Goal: Task Accomplishment & Management: Manage account settings

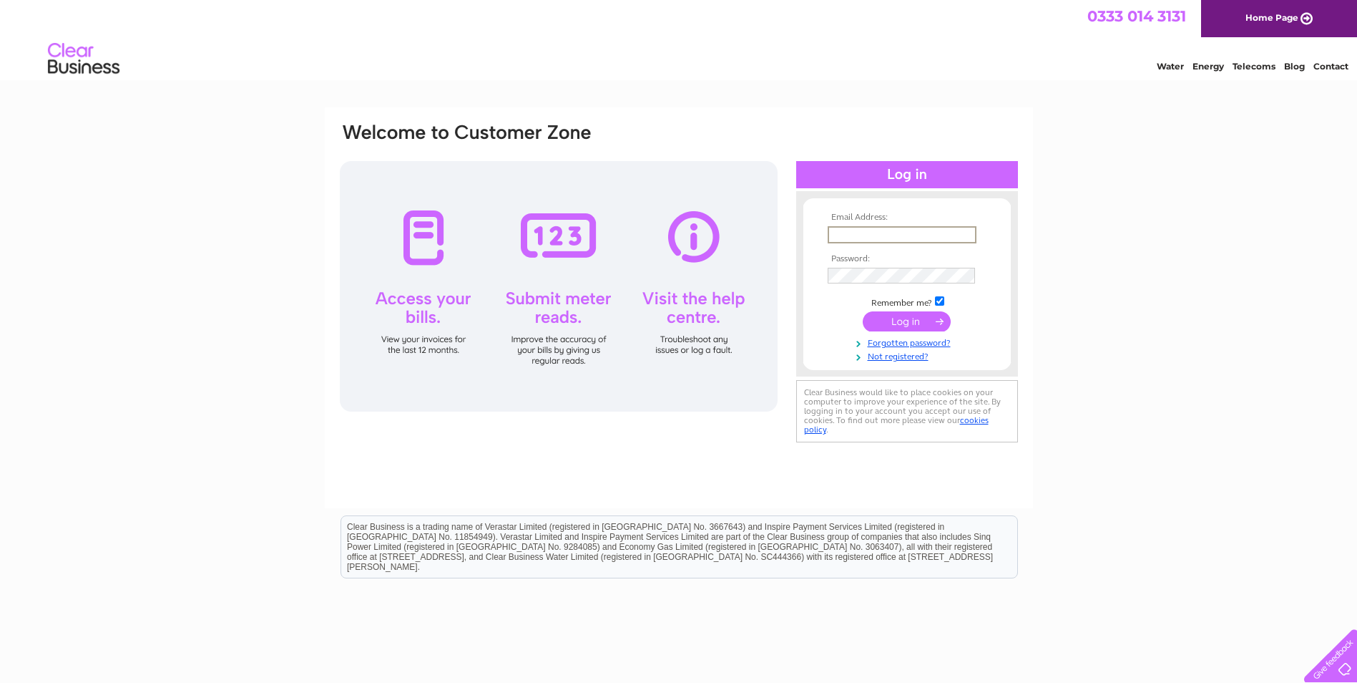
click at [844, 233] on input "text" at bounding box center [902, 234] width 149 height 17
type input "[EMAIL_ADDRESS][DOMAIN_NAME]"
click at [899, 321] on input "submit" at bounding box center [907, 321] width 88 height 20
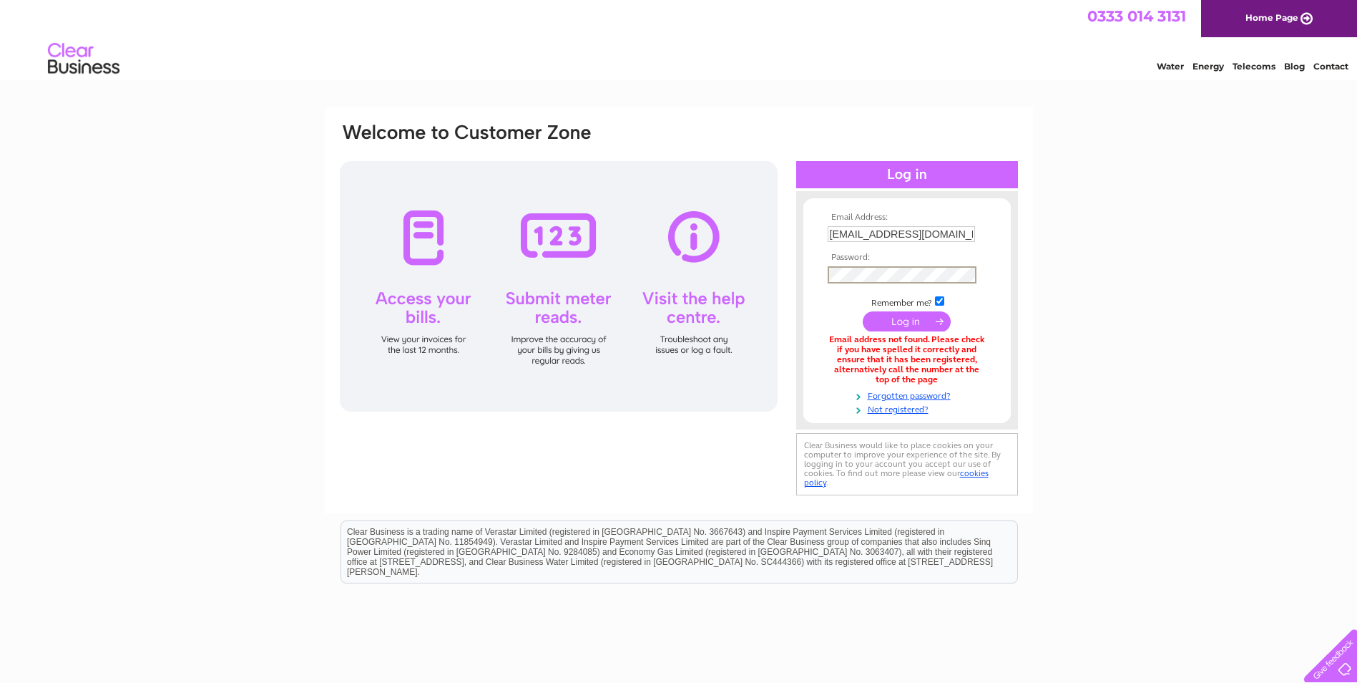
click at [961, 235] on input "pfs.accounts@paradigm.eu" at bounding box center [901, 234] width 147 height 16
click at [838, 236] on input "pfs.accounts@paradigm.eu" at bounding box center [902, 234] width 149 height 17
type input "pft.accounts@paradigm.eu"
click at [904, 318] on input "submit" at bounding box center [907, 321] width 88 height 20
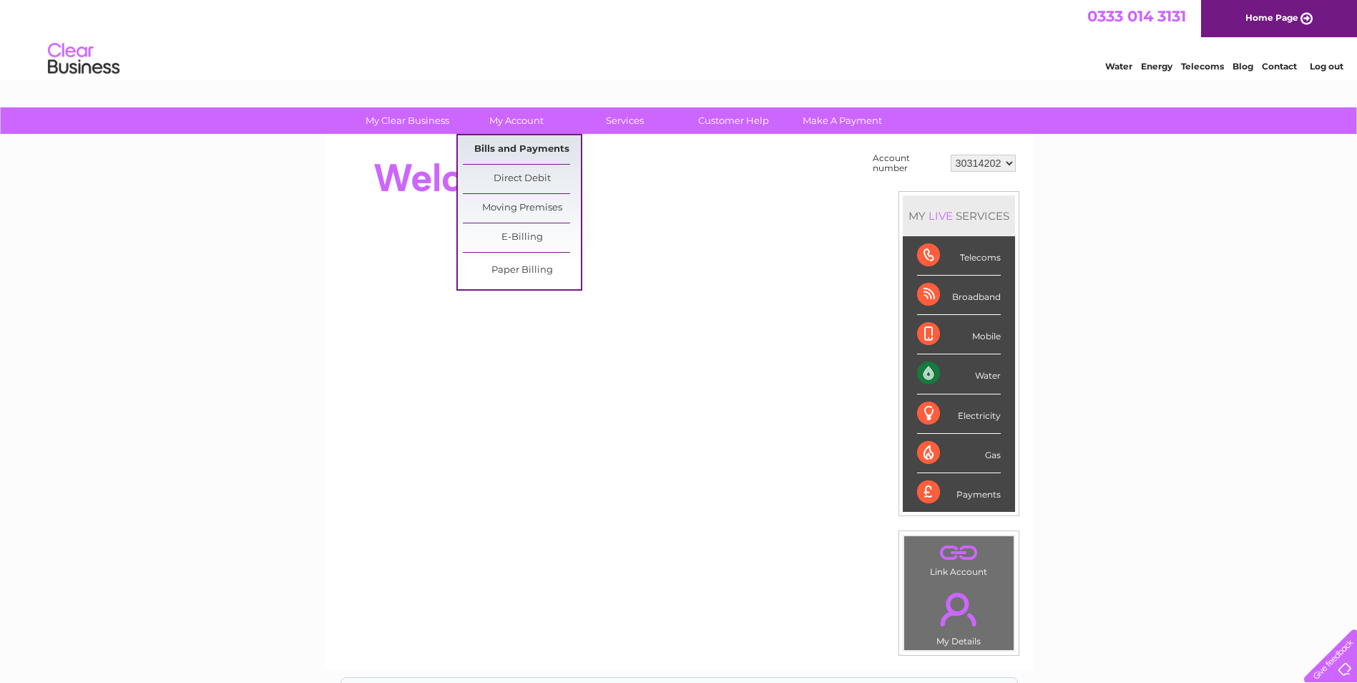
click at [507, 152] on link "Bills and Payments" at bounding box center [522, 149] width 118 height 29
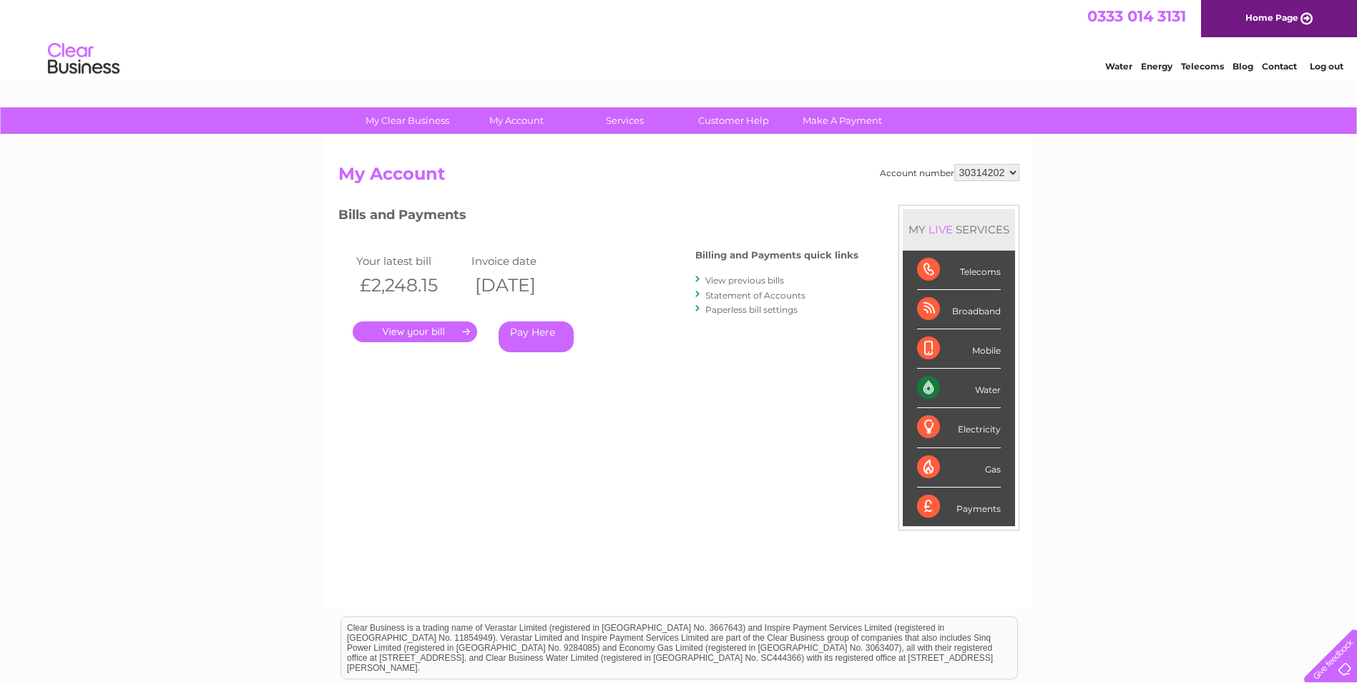
click at [405, 332] on link "." at bounding box center [415, 331] width 124 height 21
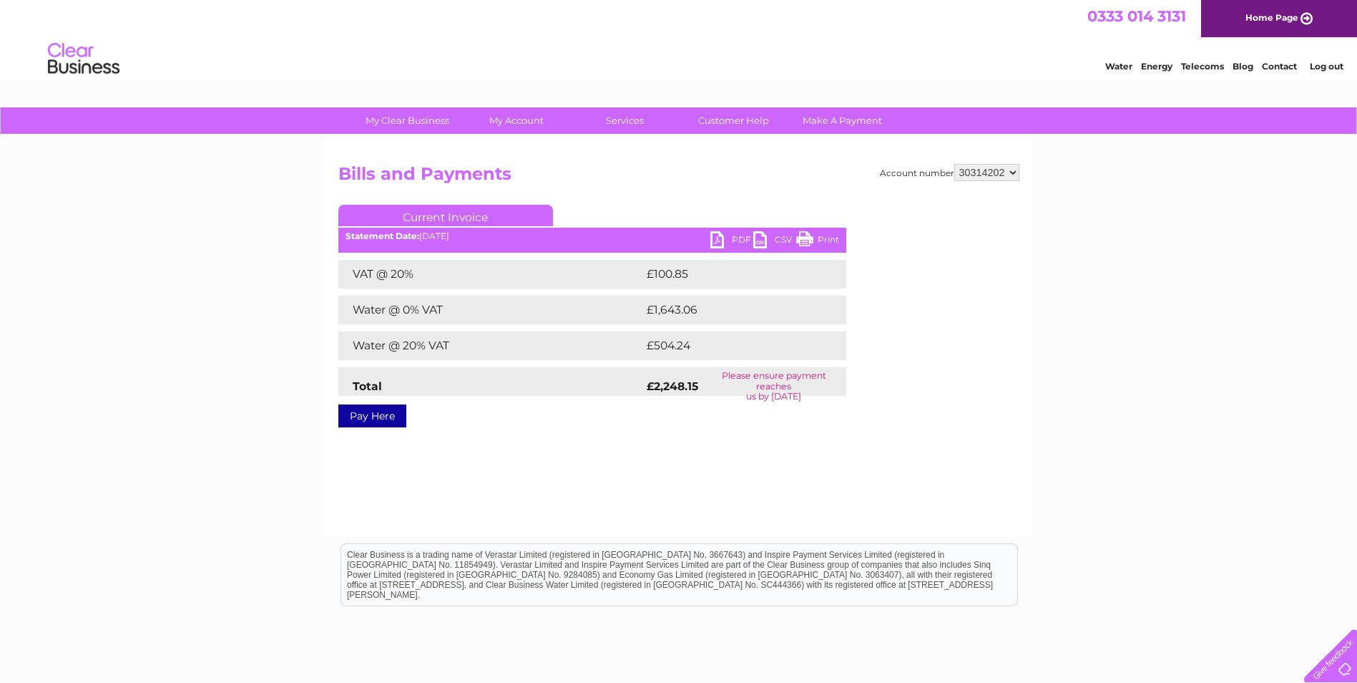
click at [725, 237] on link "PDF" at bounding box center [731, 241] width 43 height 21
click at [1320, 68] on link "Log out" at bounding box center [1327, 66] width 34 height 11
